Goal: Information Seeking & Learning: Learn about a topic

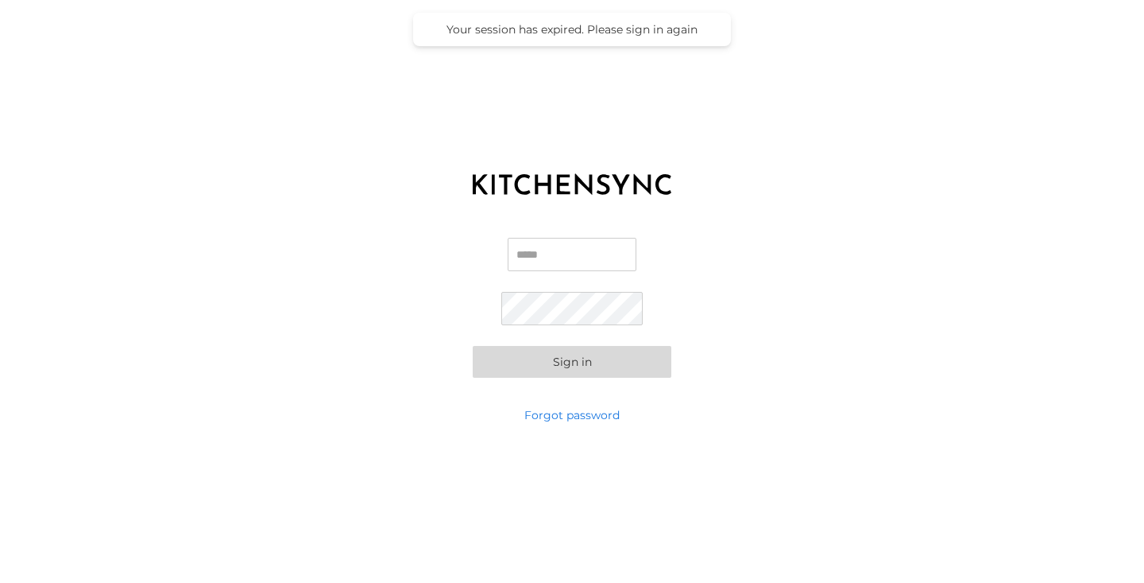
type input "**********"
click at [550, 363] on button "Sign in" at bounding box center [572, 362] width 199 height 32
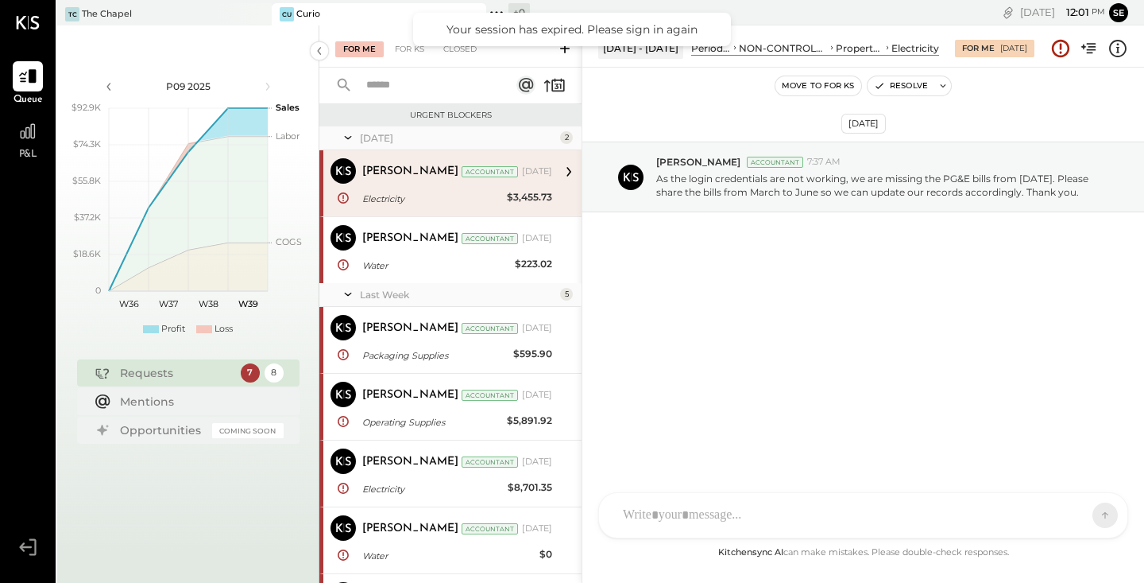
click at [302, 14] on div "Curio" at bounding box center [308, 14] width 24 height 13
click at [28, 125] on icon at bounding box center [27, 131] width 21 height 21
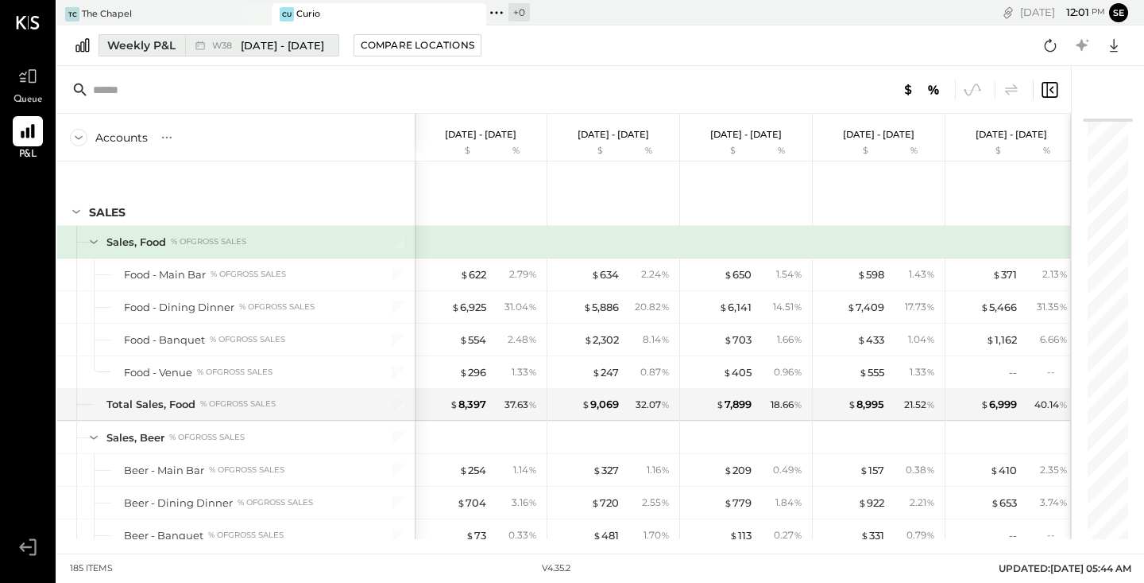
click at [223, 41] on span "W38" at bounding box center [224, 45] width 25 height 9
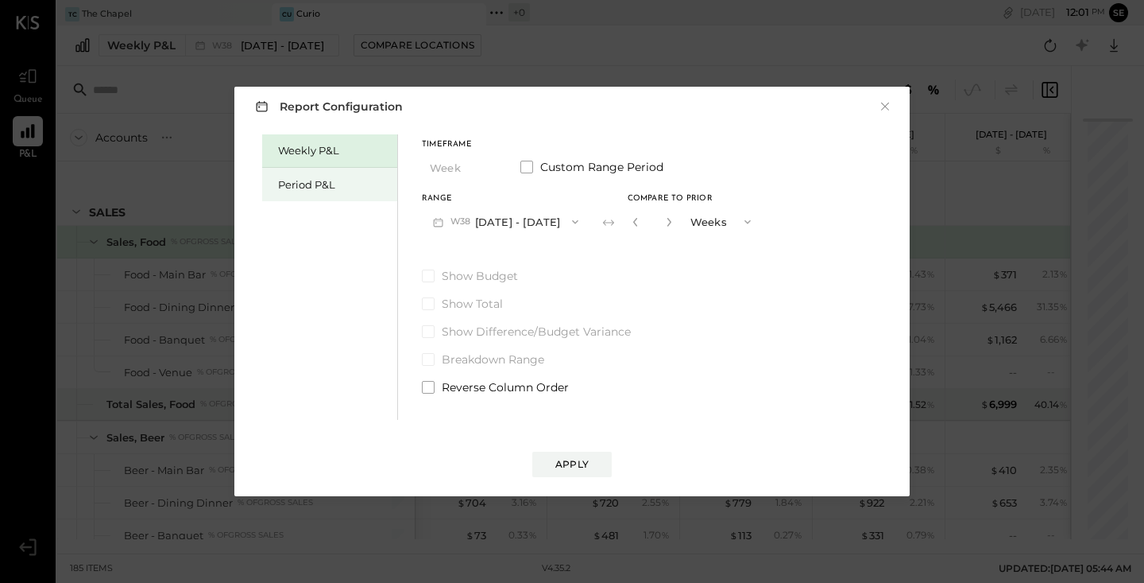
click at [324, 179] on div "Period P&L" at bounding box center [333, 184] width 111 height 15
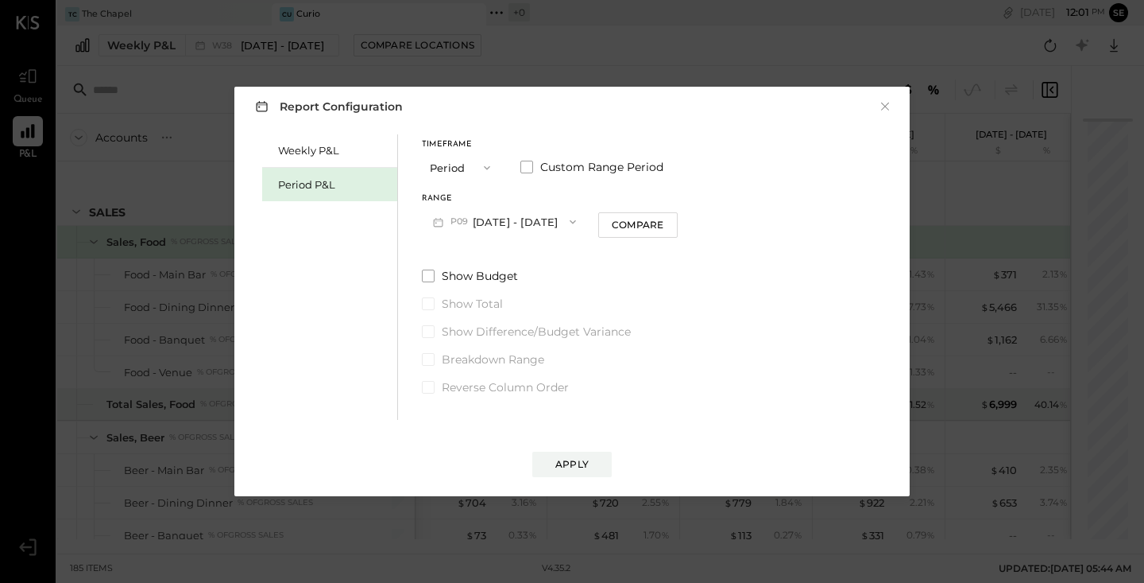
click at [499, 222] on button "P09 [DATE] - [DATE]" at bounding box center [504, 221] width 165 height 29
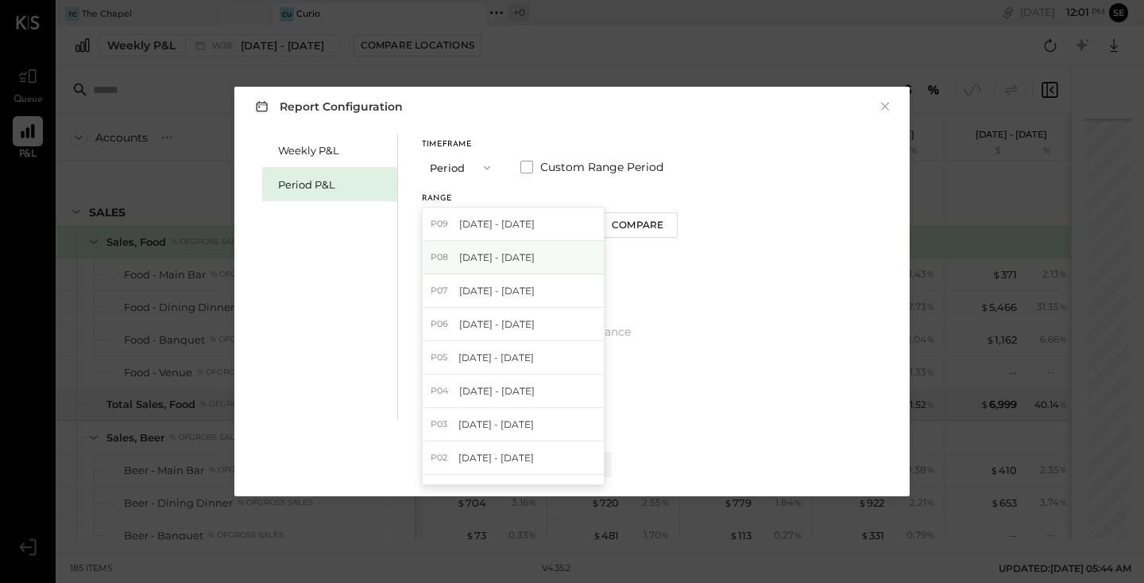
click at [507, 265] on div "P08 [DATE] - [DATE]" at bounding box center [513, 257] width 181 height 33
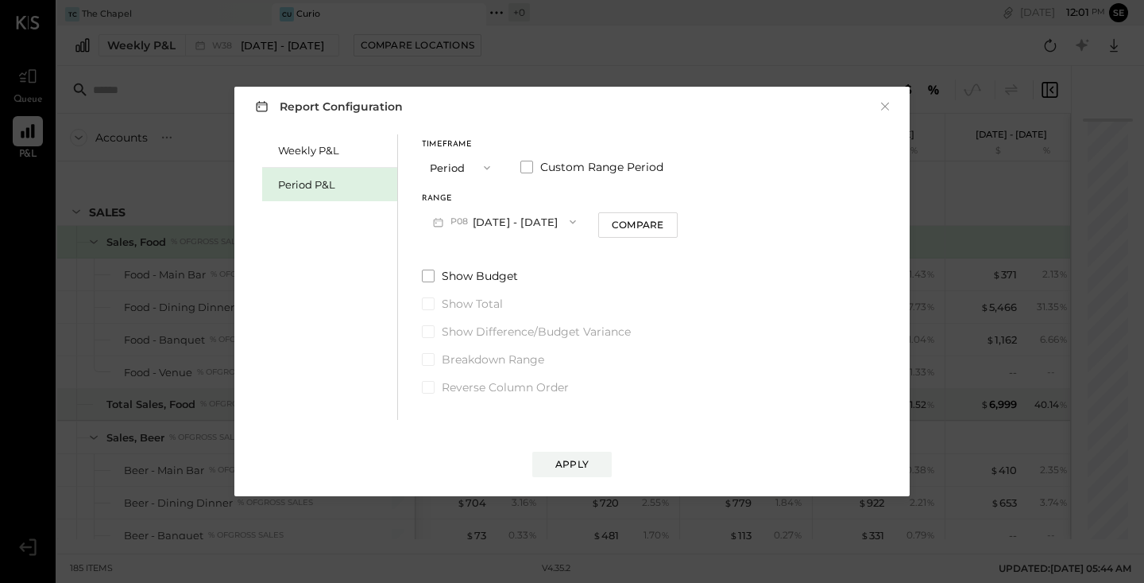
click at [567, 446] on div "Apply" at bounding box center [572, 448] width 644 height 57
click at [568, 462] on div "Apply" at bounding box center [571, 464] width 33 height 14
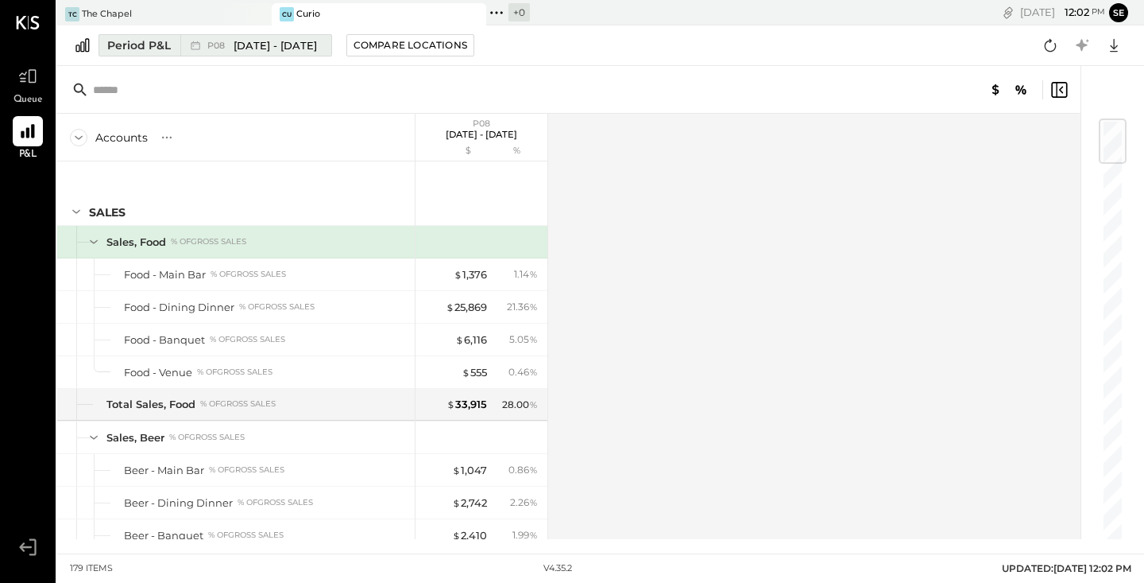
click at [262, 44] on span "[DATE] - [DATE]" at bounding box center [275, 45] width 83 height 15
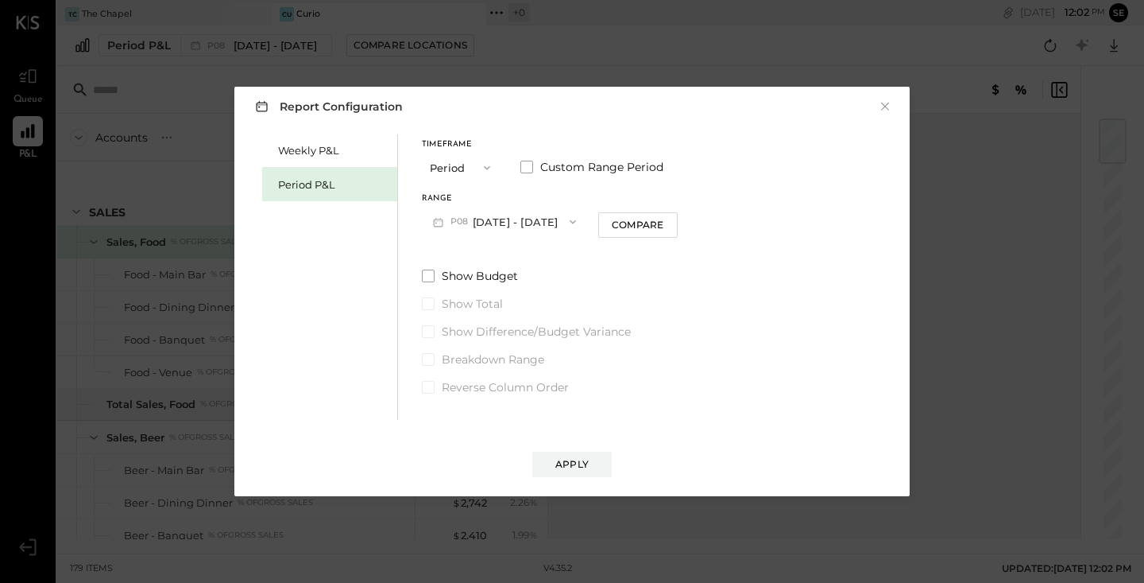
click at [940, 484] on div "Report Configuration × Weekly P&L Period P&L Timeframe Period Custom Range Peri…" at bounding box center [572, 291] width 1144 height 583
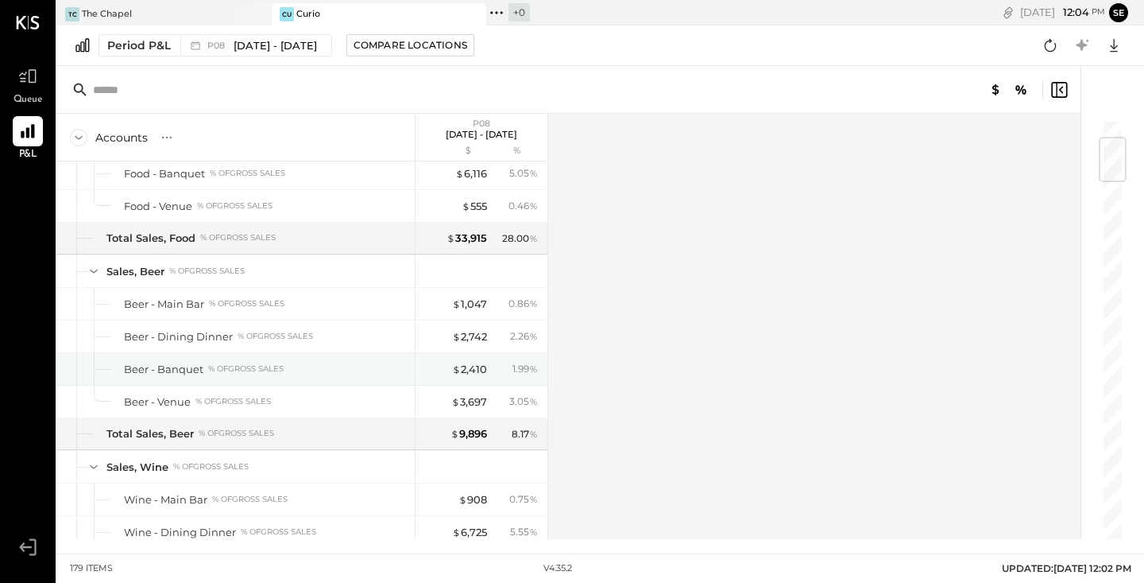
scroll to position [131, 0]
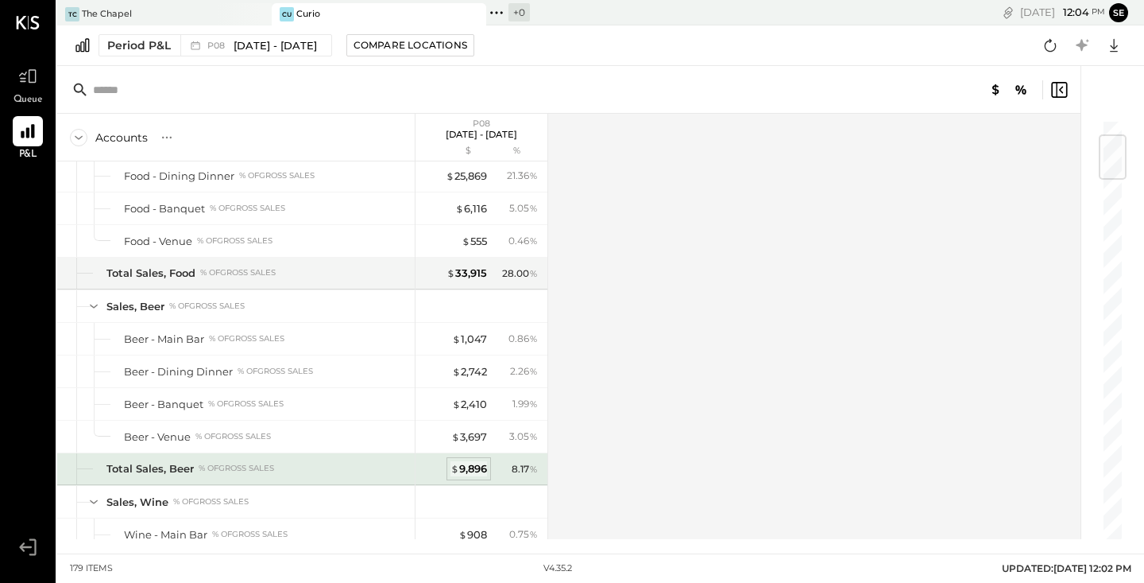
click at [472, 464] on div "$ 9,896" at bounding box center [469, 468] width 37 height 15
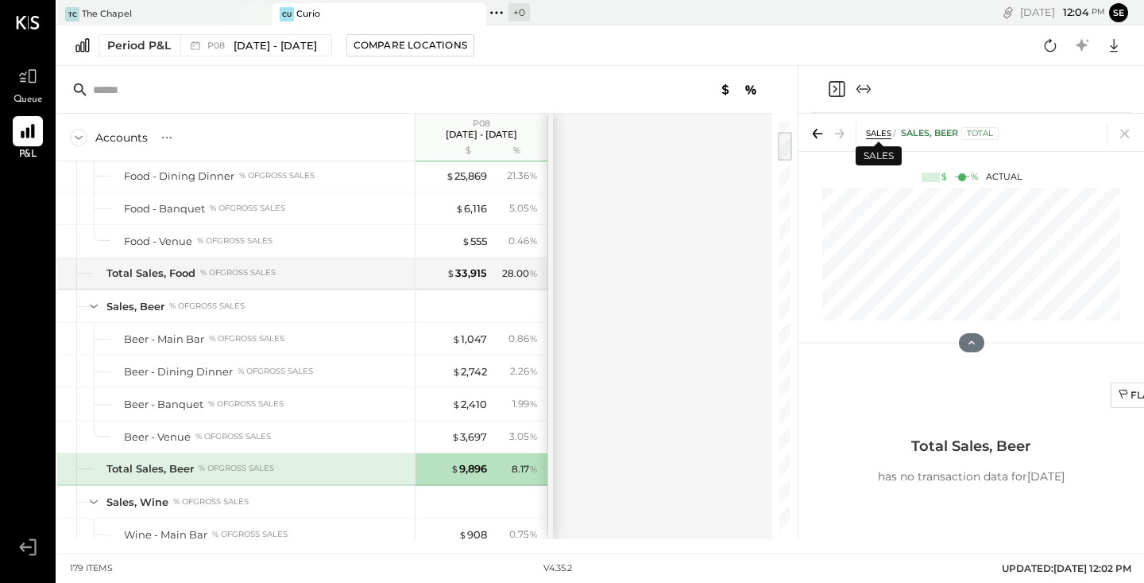
click at [883, 132] on span "SALES" at bounding box center [878, 133] width 25 height 10
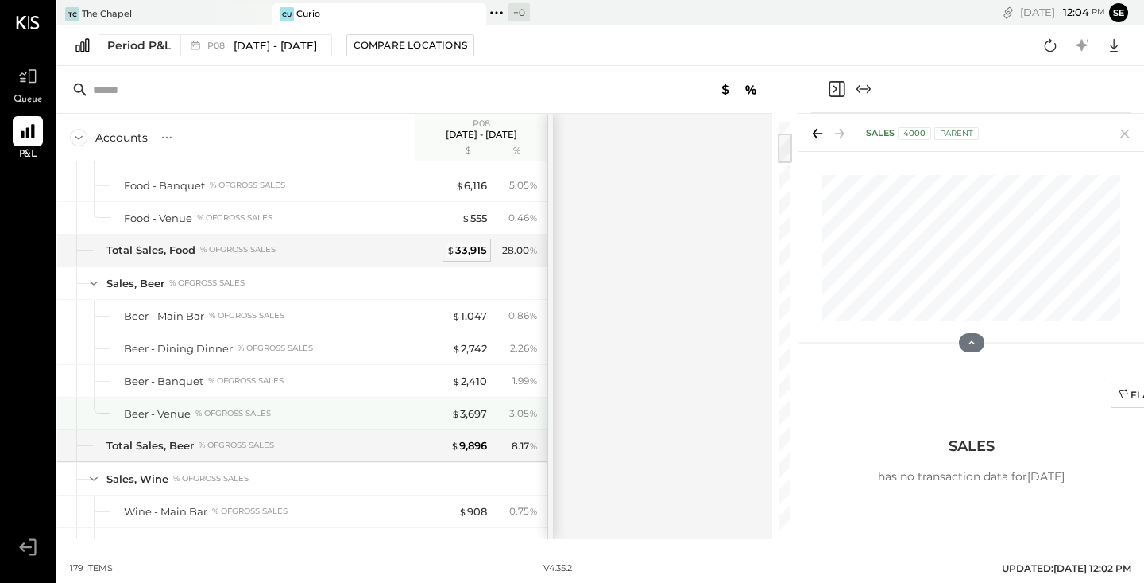
scroll to position [157, 0]
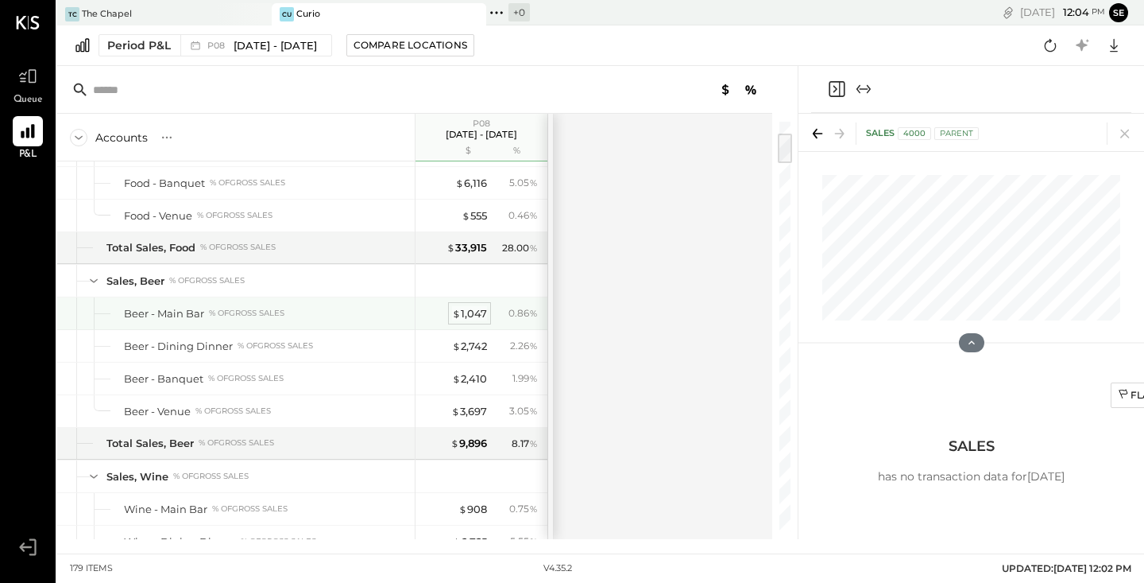
click at [474, 315] on div "$ 1,047" at bounding box center [469, 313] width 35 height 15
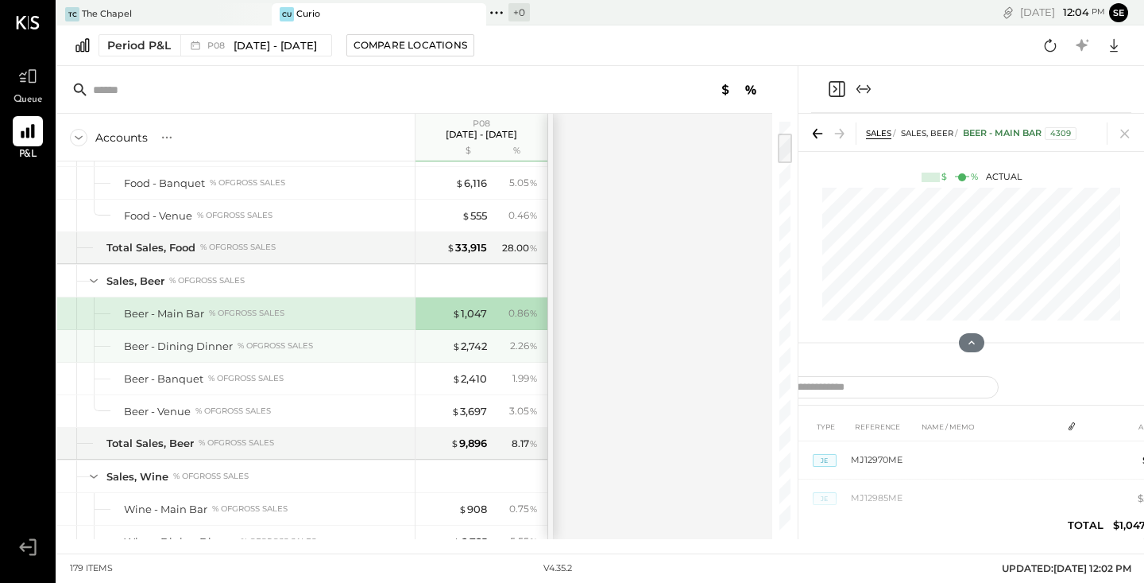
click at [481, 354] on div "$ 2,742 2.26 %" at bounding box center [483, 346] width 119 height 32
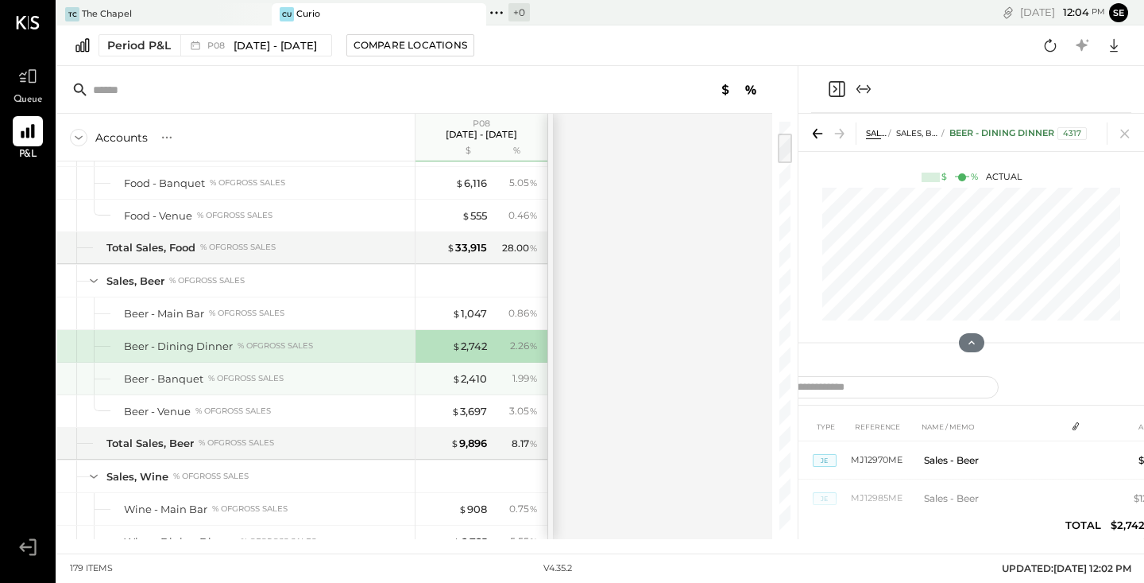
click at [468, 370] on div "$ 2,410 1.99 %" at bounding box center [483, 378] width 119 height 32
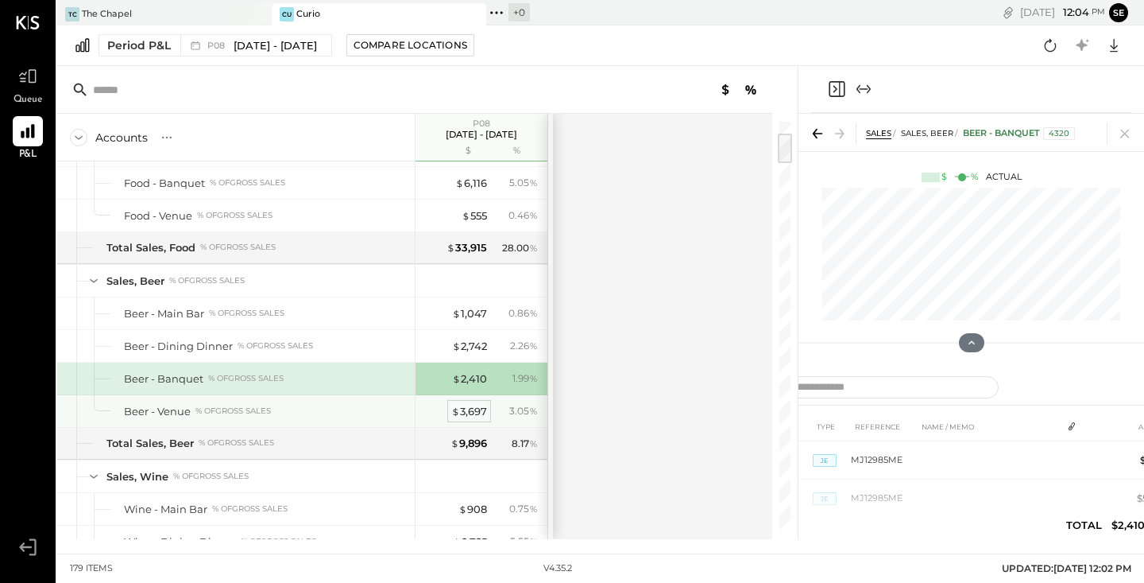
click at [466, 413] on div "$ 3,697" at bounding box center [469, 411] width 36 height 15
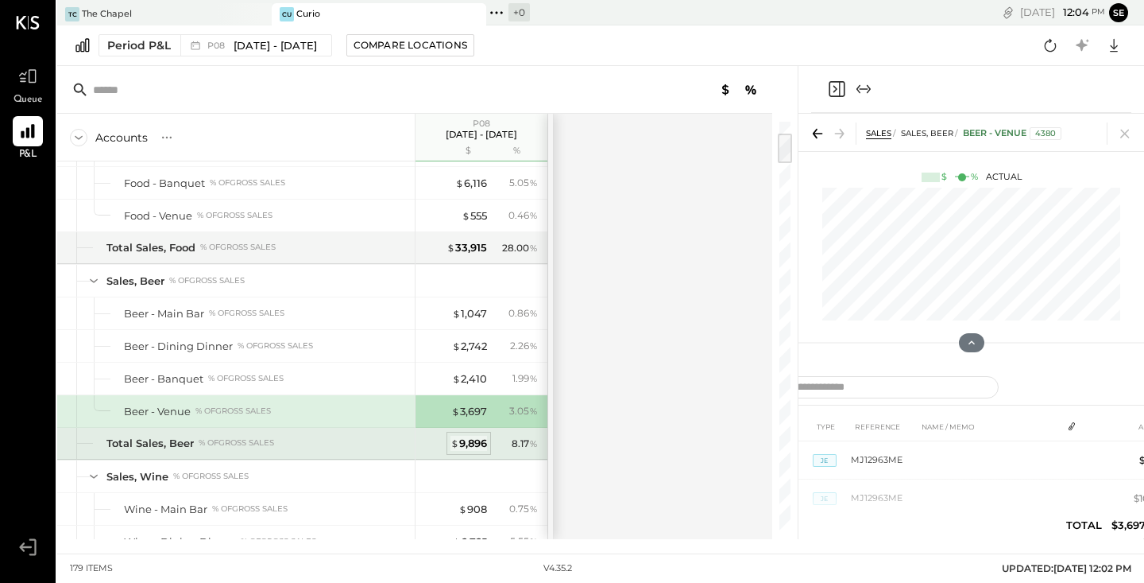
click at [483, 445] on div "$ 9,896" at bounding box center [469, 442] width 37 height 15
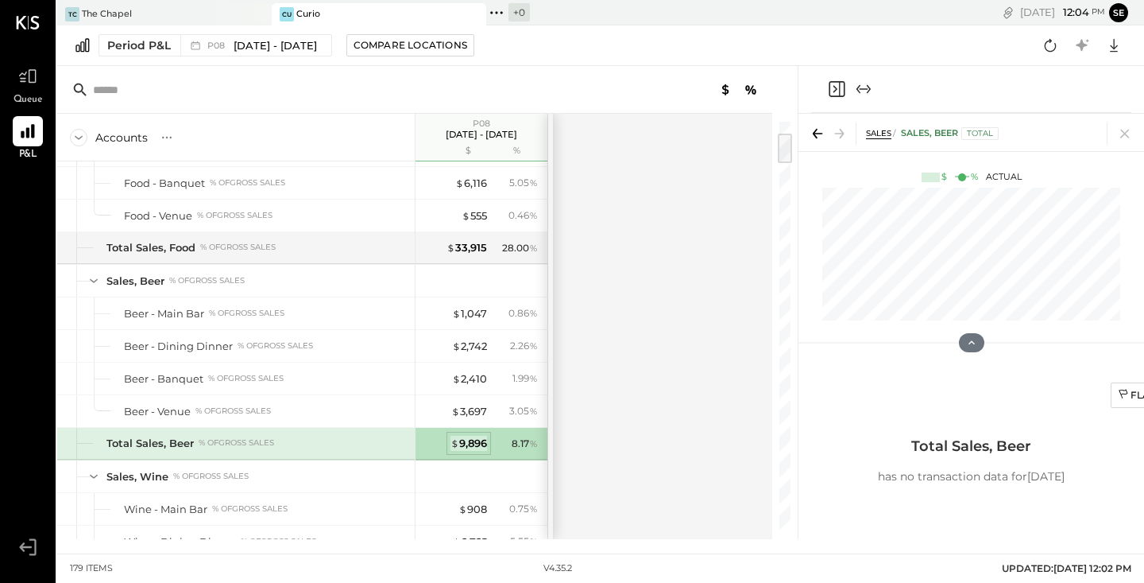
click at [480, 444] on div "$ 9,896" at bounding box center [469, 442] width 37 height 15
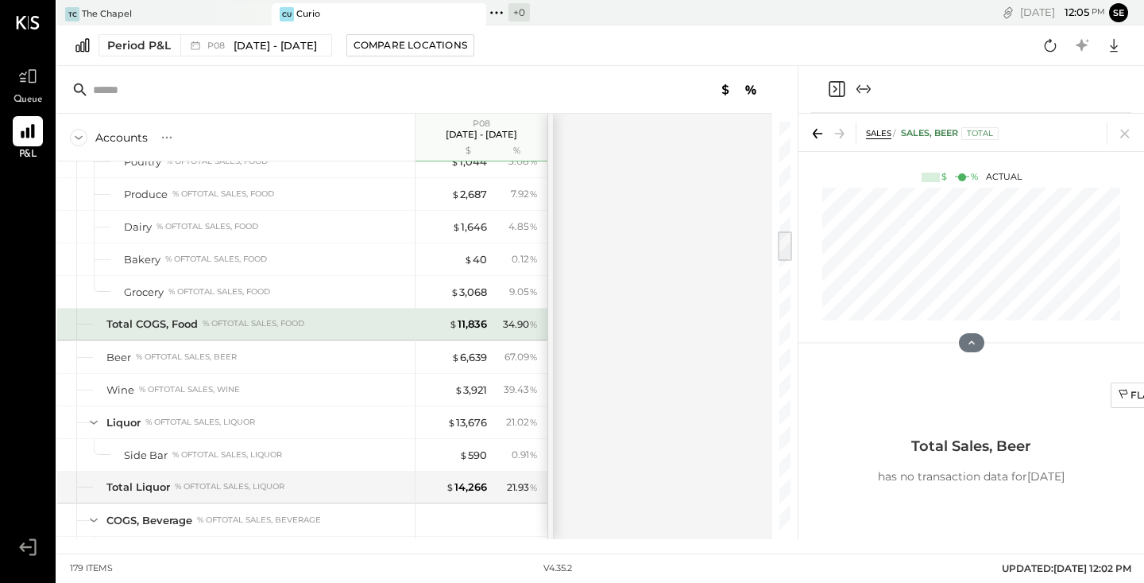
scroll to position [1431, 0]
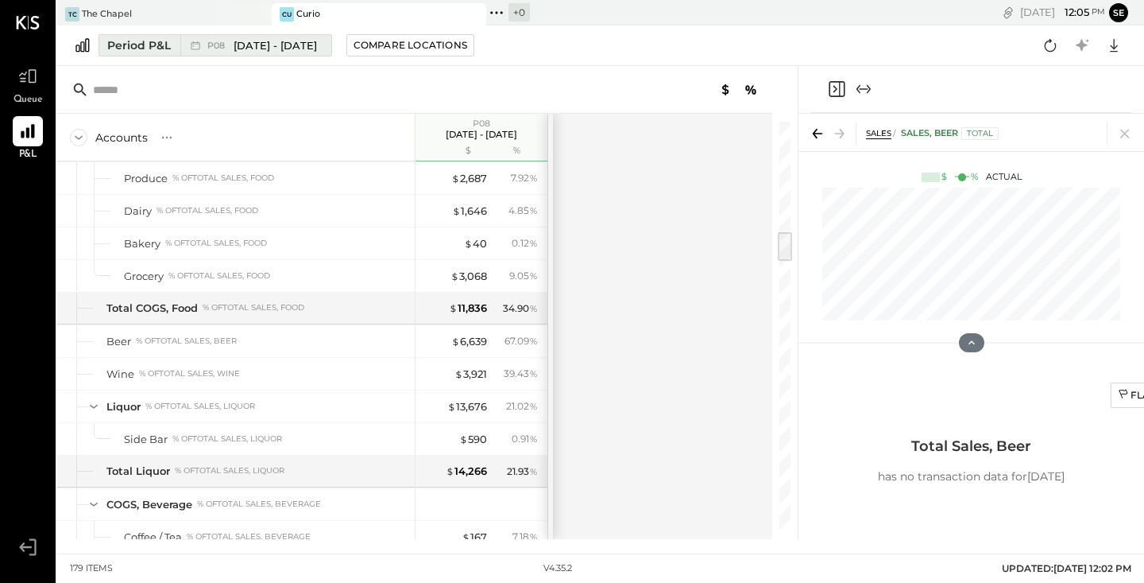
click at [321, 52] on button "Period P&L P08 [DATE] - [DATE]" at bounding box center [216, 45] width 234 height 22
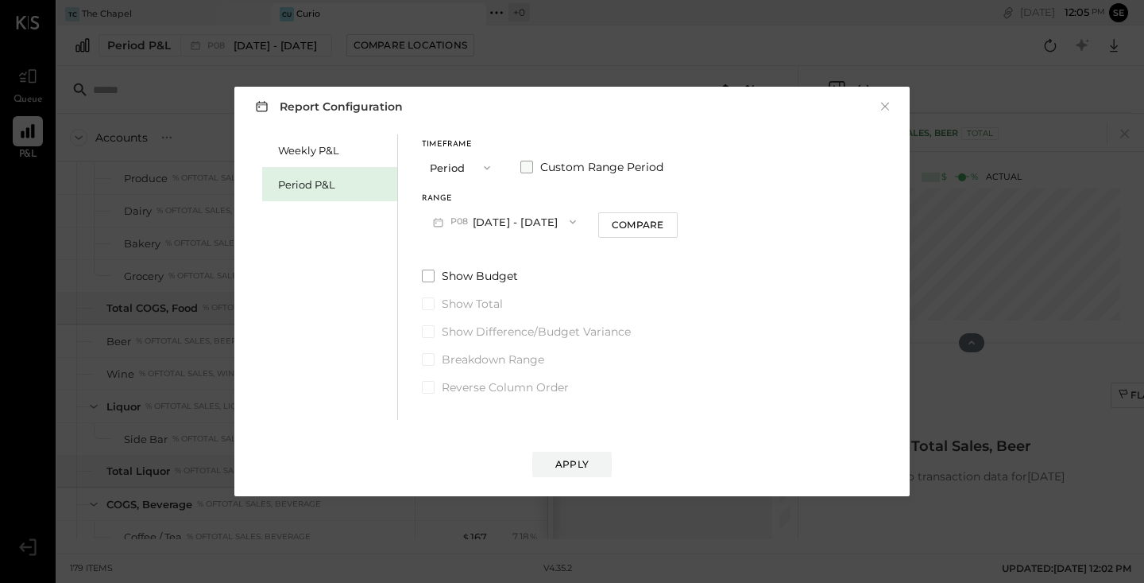
click at [521, 167] on span at bounding box center [527, 167] width 13 height 13
click at [453, 212] on button "[DATE]" at bounding box center [469, 221] width 95 height 29
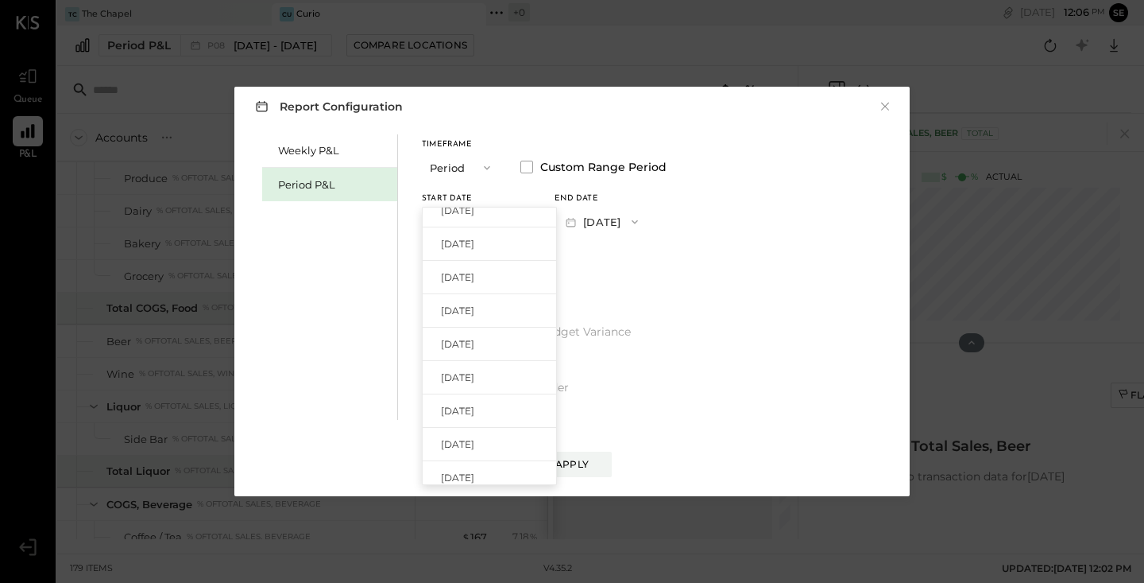
scroll to position [66, 0]
click at [474, 420] on span "[DATE]" at bounding box center [457, 425] width 33 height 14
click at [604, 170] on span "Custom Range Period" at bounding box center [603, 167] width 126 height 16
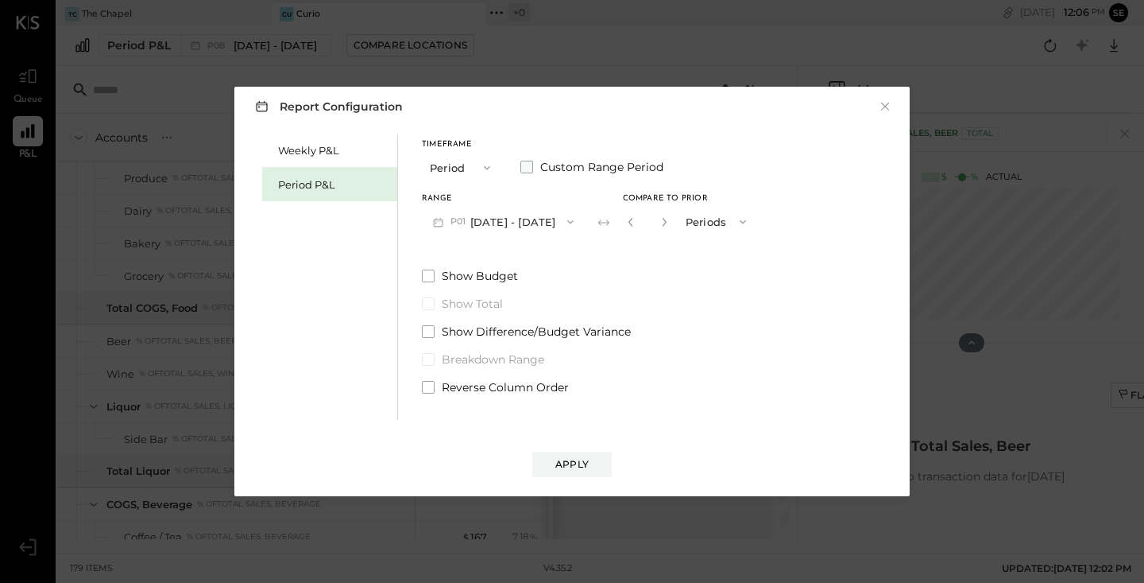
click at [586, 167] on span "Custom Range Period" at bounding box center [601, 167] width 123 height 16
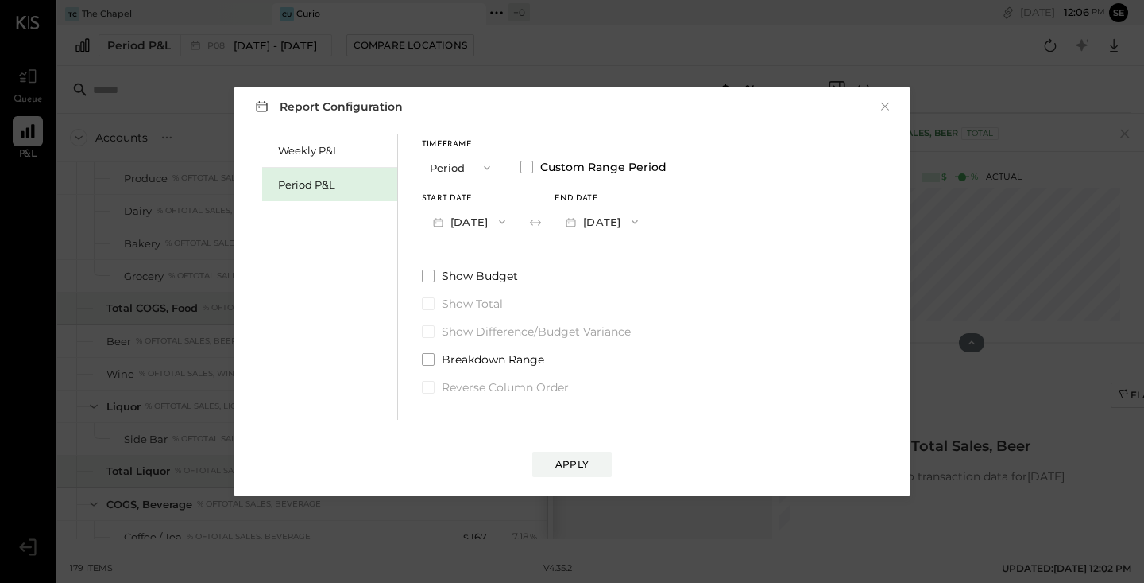
click at [627, 222] on button "[DATE]" at bounding box center [602, 221] width 95 height 29
click at [607, 223] on span "[DATE]" at bounding box center [590, 224] width 33 height 14
click at [573, 457] on div "Apply" at bounding box center [571, 464] width 33 height 14
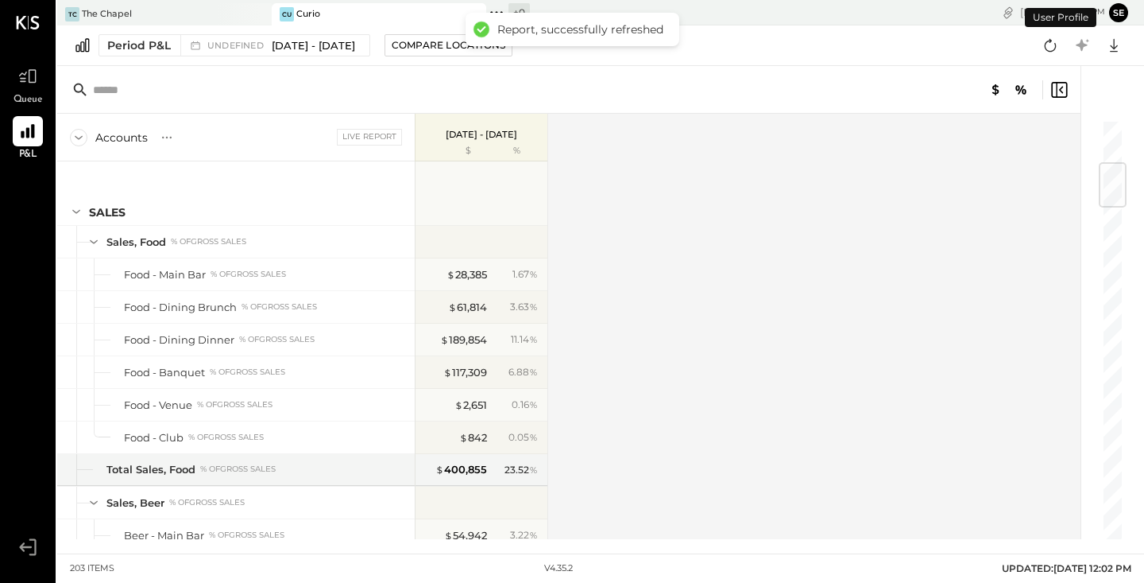
scroll to position [364, 0]
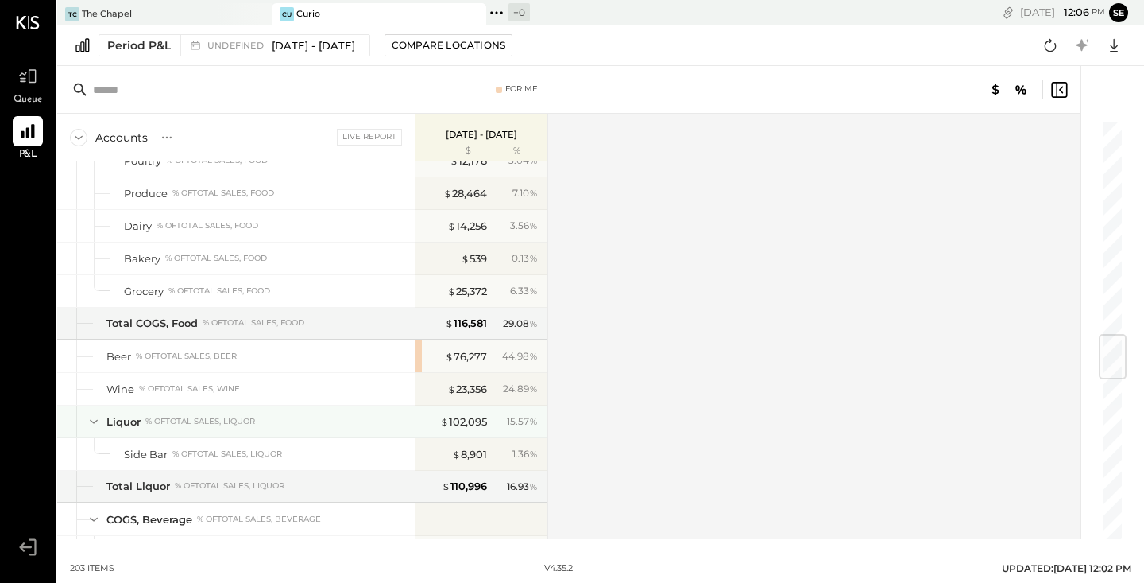
scroll to position [1806, 0]
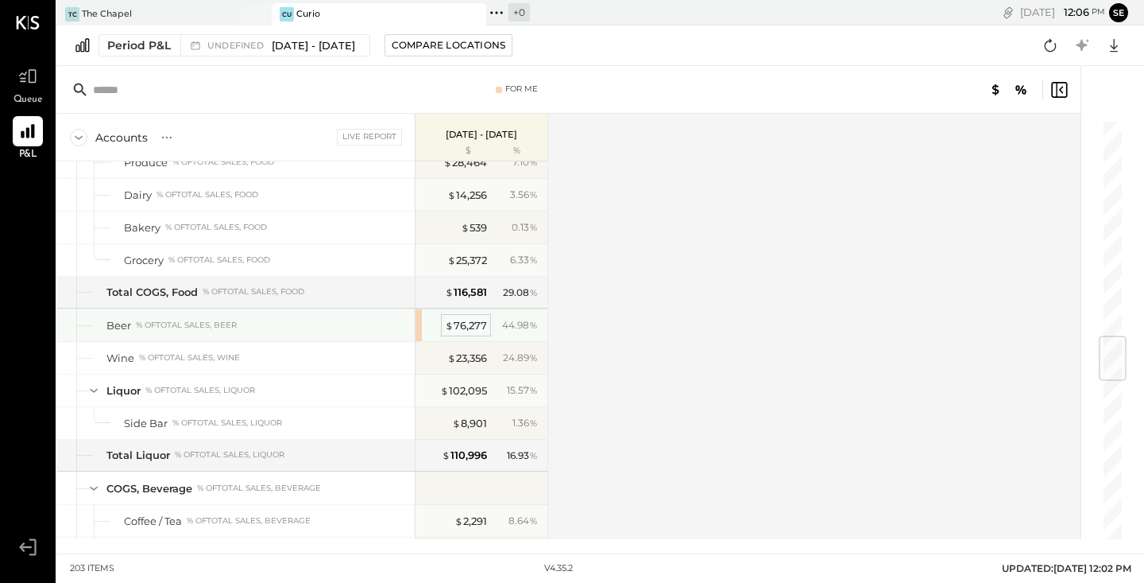
click at [476, 330] on div "$ 76,277" at bounding box center [466, 325] width 42 height 15
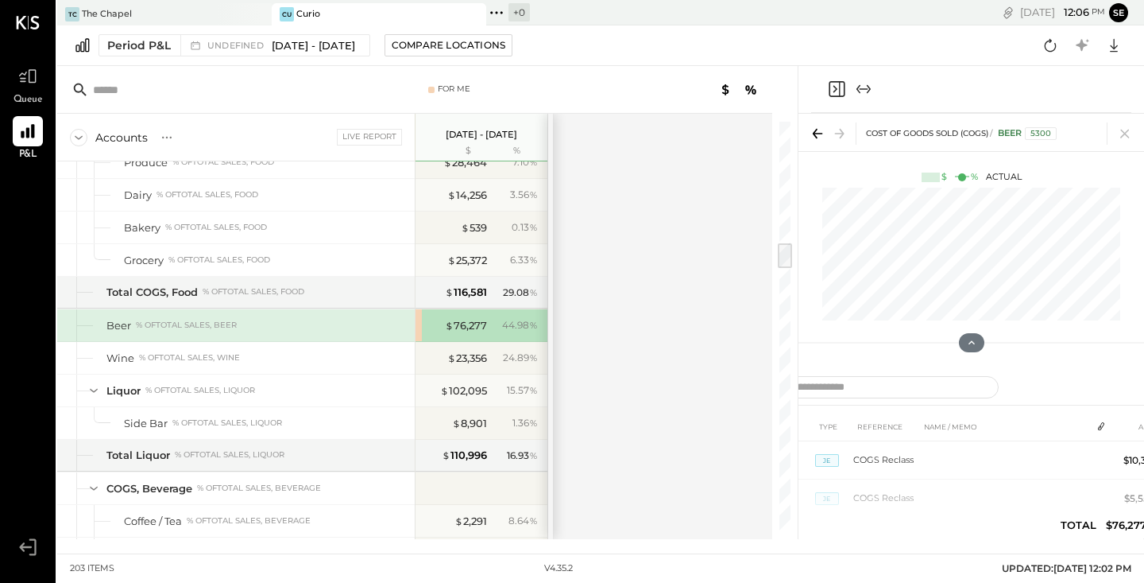
click at [420, 327] on div "$ 76,277 44.98 %" at bounding box center [482, 325] width 132 height 32
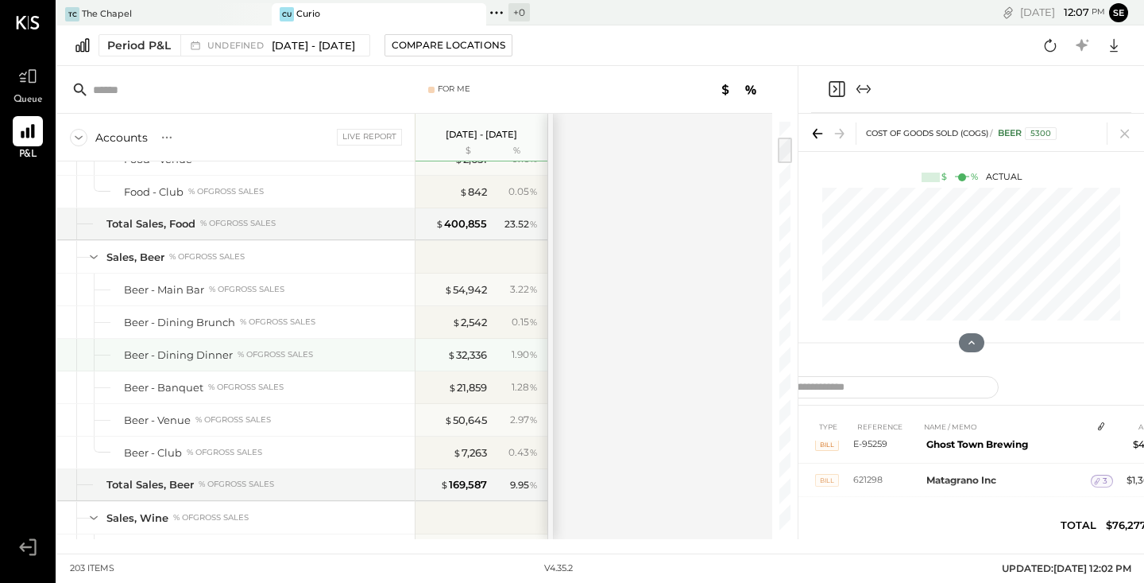
scroll to position [268, 0]
